Goal: Information Seeking & Learning: Learn about a topic

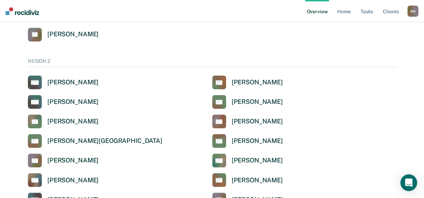
scroll to position [418, 0]
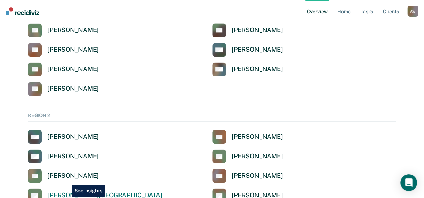
click at [66, 196] on div "[PERSON_NAME][GEOGRAPHIC_DATA]" at bounding box center [104, 195] width 115 height 8
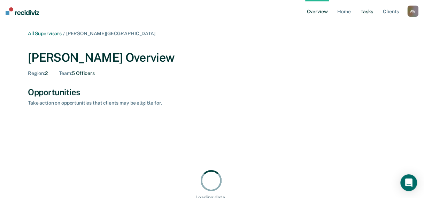
click at [365, 13] on link "Tasks" at bounding box center [366, 11] width 15 height 22
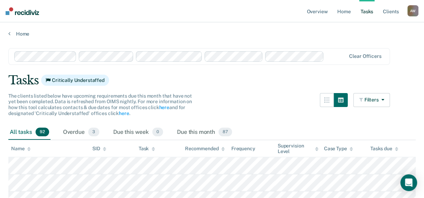
click at [405, 81] on div "Tasks Critically Understaffed" at bounding box center [211, 80] width 407 height 14
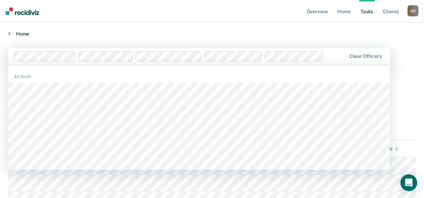
click at [151, 31] on link "Home" at bounding box center [211, 34] width 407 height 6
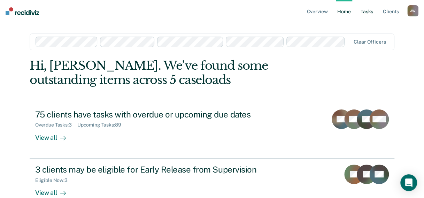
click at [363, 13] on link "Tasks" at bounding box center [366, 11] width 15 height 22
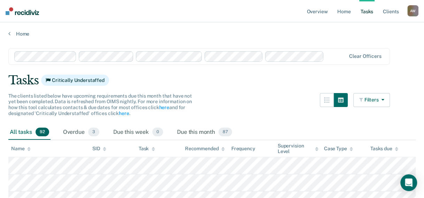
click at [374, 99] on button "Filters" at bounding box center [371, 100] width 37 height 14
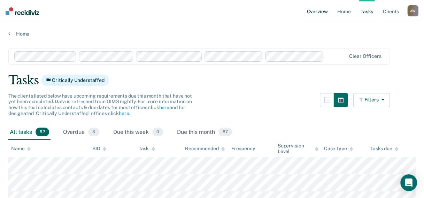
click at [313, 10] on link "Overview" at bounding box center [317, 11] width 24 height 22
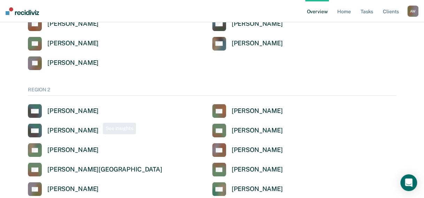
scroll to position [522, 0]
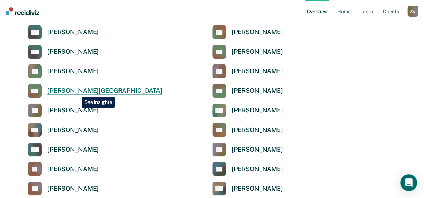
click at [76, 91] on div "[PERSON_NAME][GEOGRAPHIC_DATA]" at bounding box center [104, 91] width 115 height 8
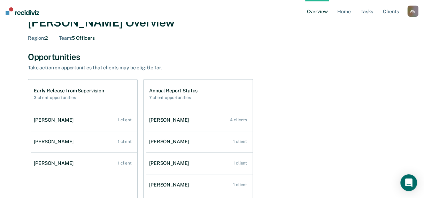
scroll to position [35, 0]
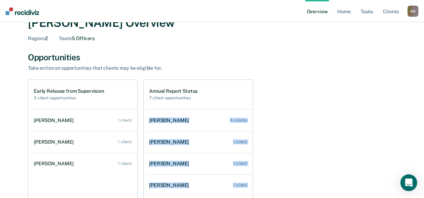
click at [296, 163] on html "Looks like you’re using Internet Explorer 11. For faster loading and a better e…" at bounding box center [212, 64] width 424 height 198
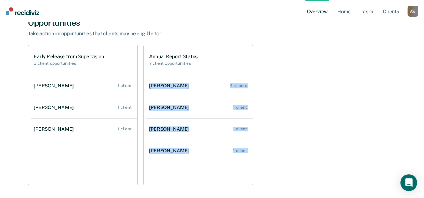
scroll to position [47, 0]
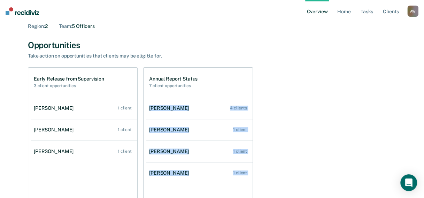
click at [318, 99] on div "Early Release from Supervision 3 client opportunities [PERSON_NAME] 1 client [P…" at bounding box center [212, 137] width 368 height 140
